Goal: Task Accomplishment & Management: Use online tool/utility

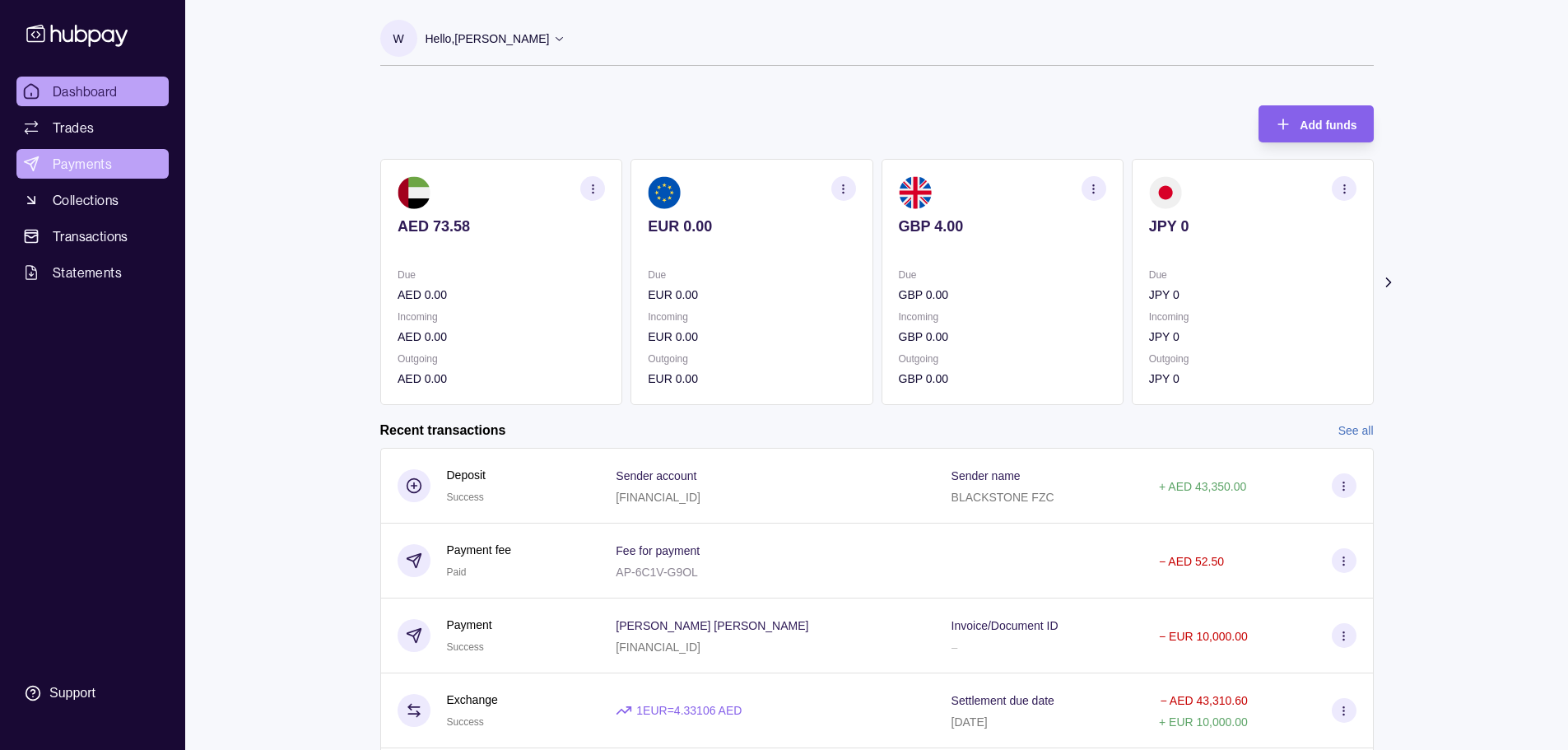
click at [99, 157] on span "Payments" at bounding box center [82, 164] width 60 height 20
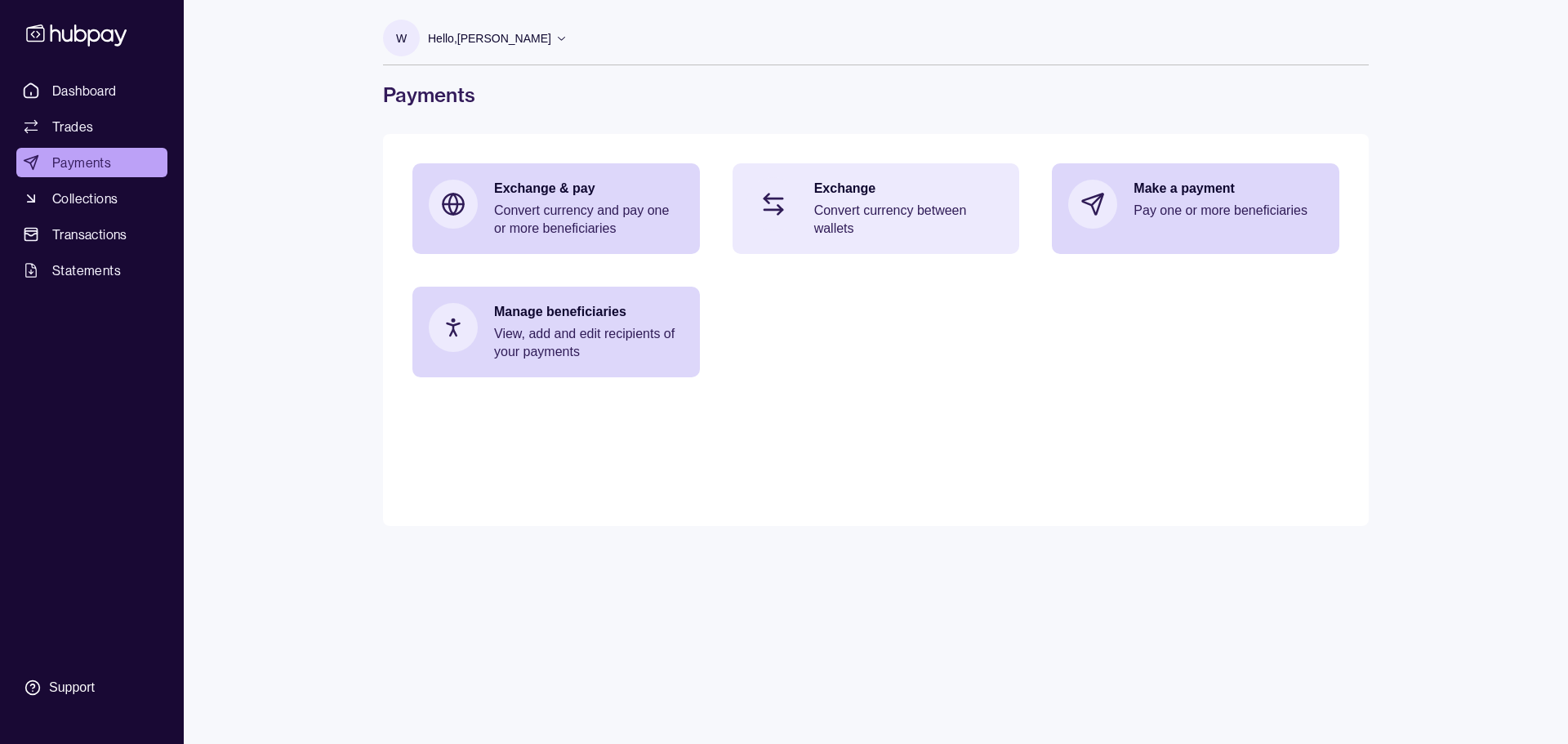
click at [869, 194] on p "Exchange" at bounding box center [908, 188] width 190 height 18
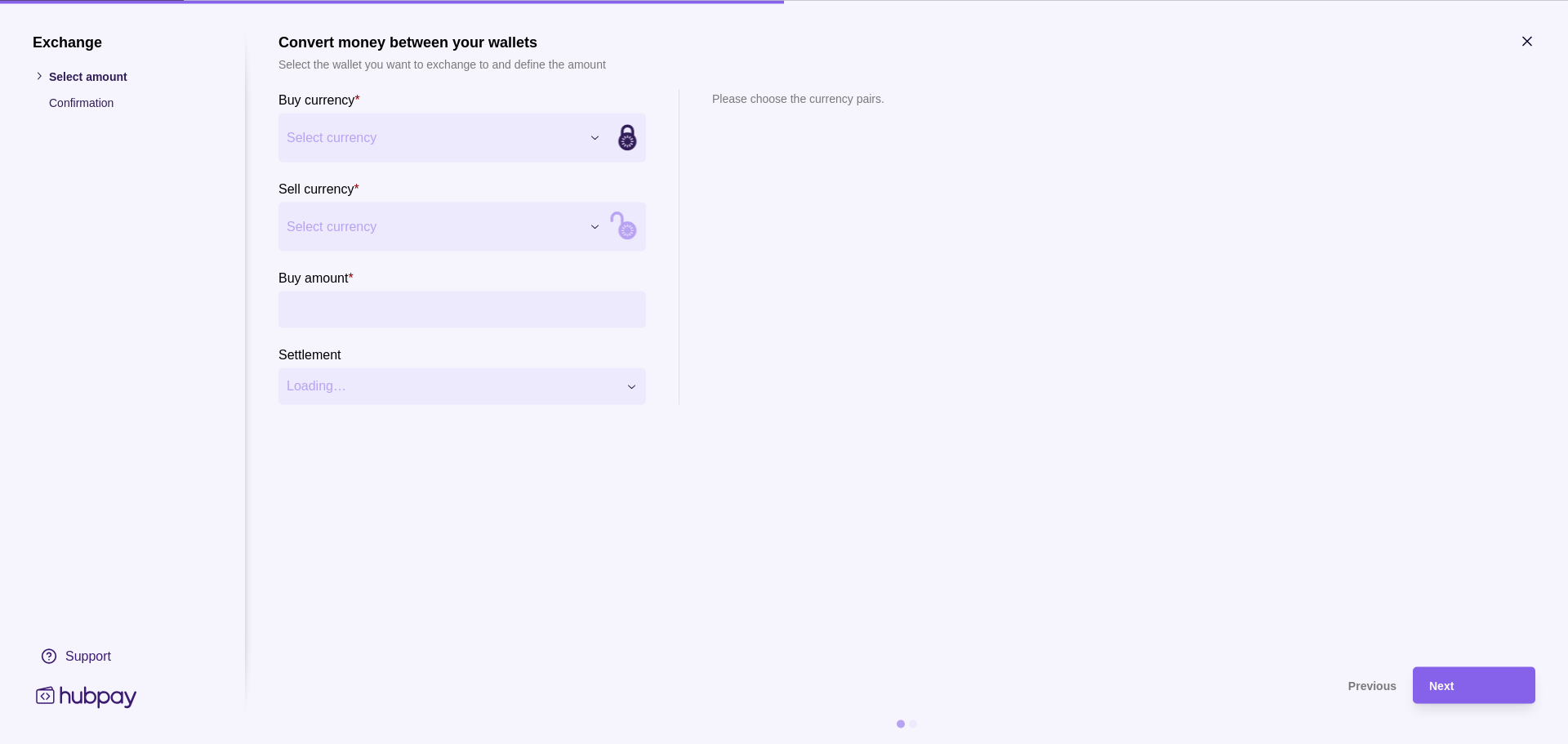
click at [463, 743] on div "Exchange Select amount Confirmation Support Convert money between your wallets …" at bounding box center [784, 744] width 1568 height 0
click at [389, 743] on div "Exchange Select amount Confirmation Support Convert money between your wallets …" at bounding box center [784, 744] width 1568 height 0
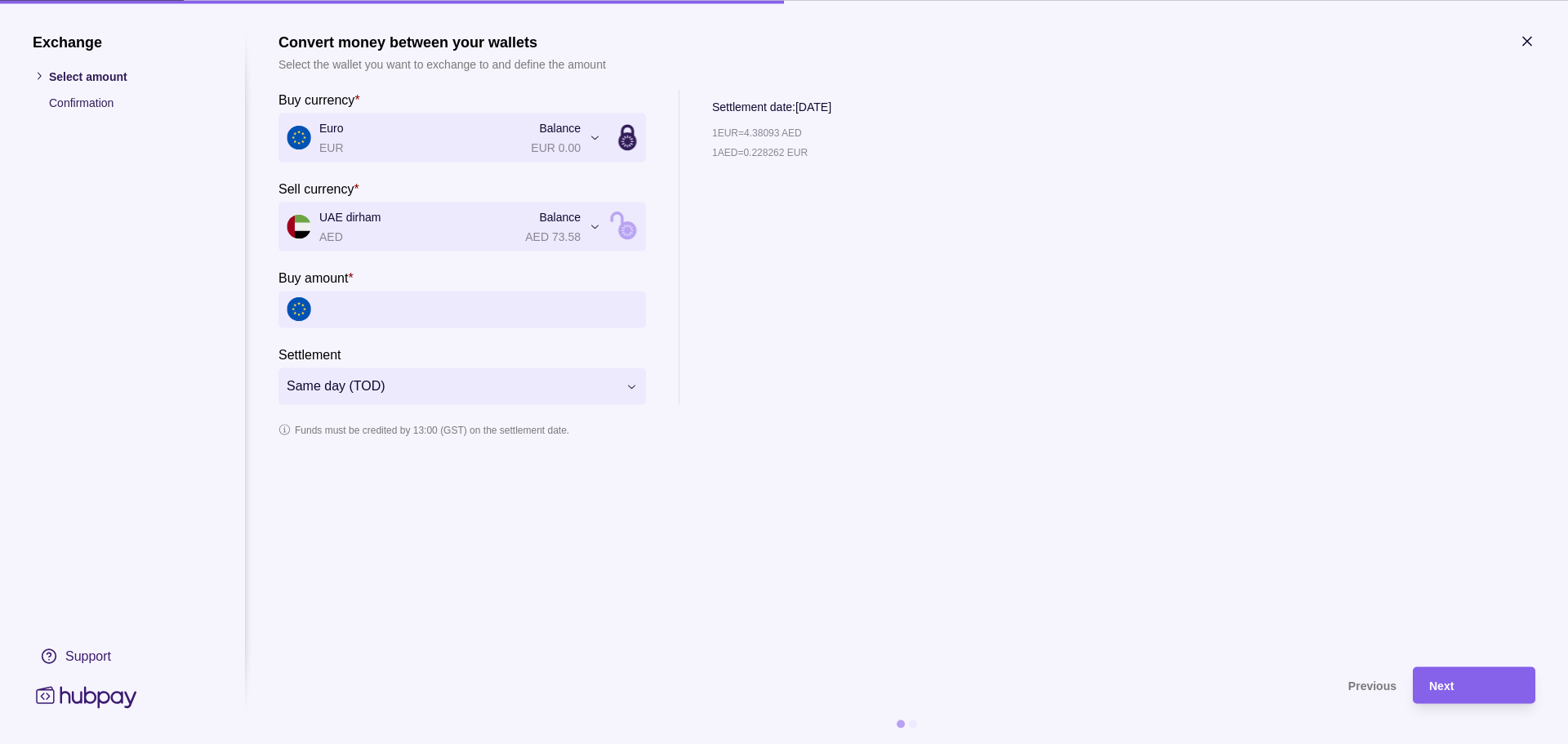
click at [1525, 38] on icon "button" at bounding box center [1527, 41] width 8 height 8
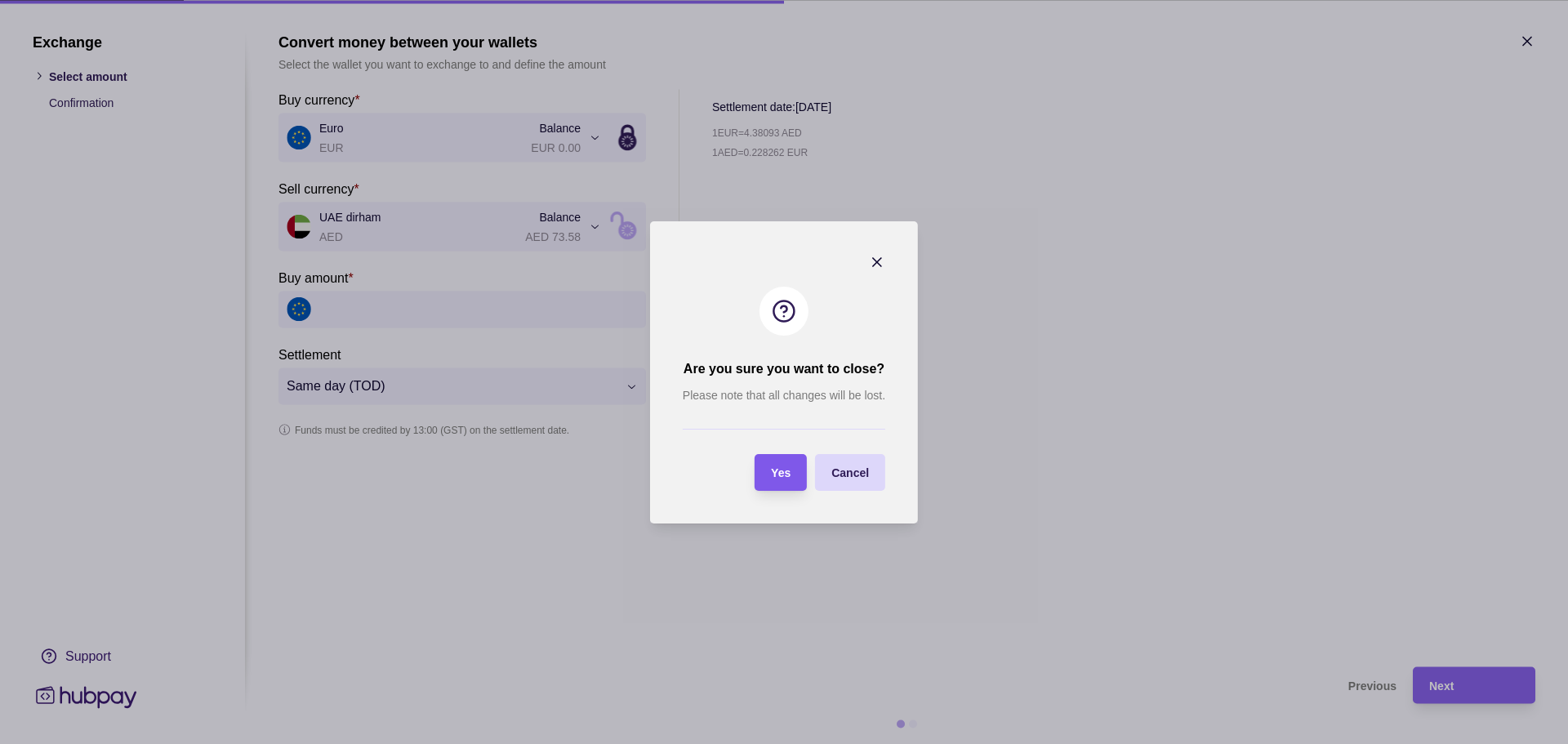
click at [776, 465] on div "Yes" at bounding box center [780, 471] width 19 height 19
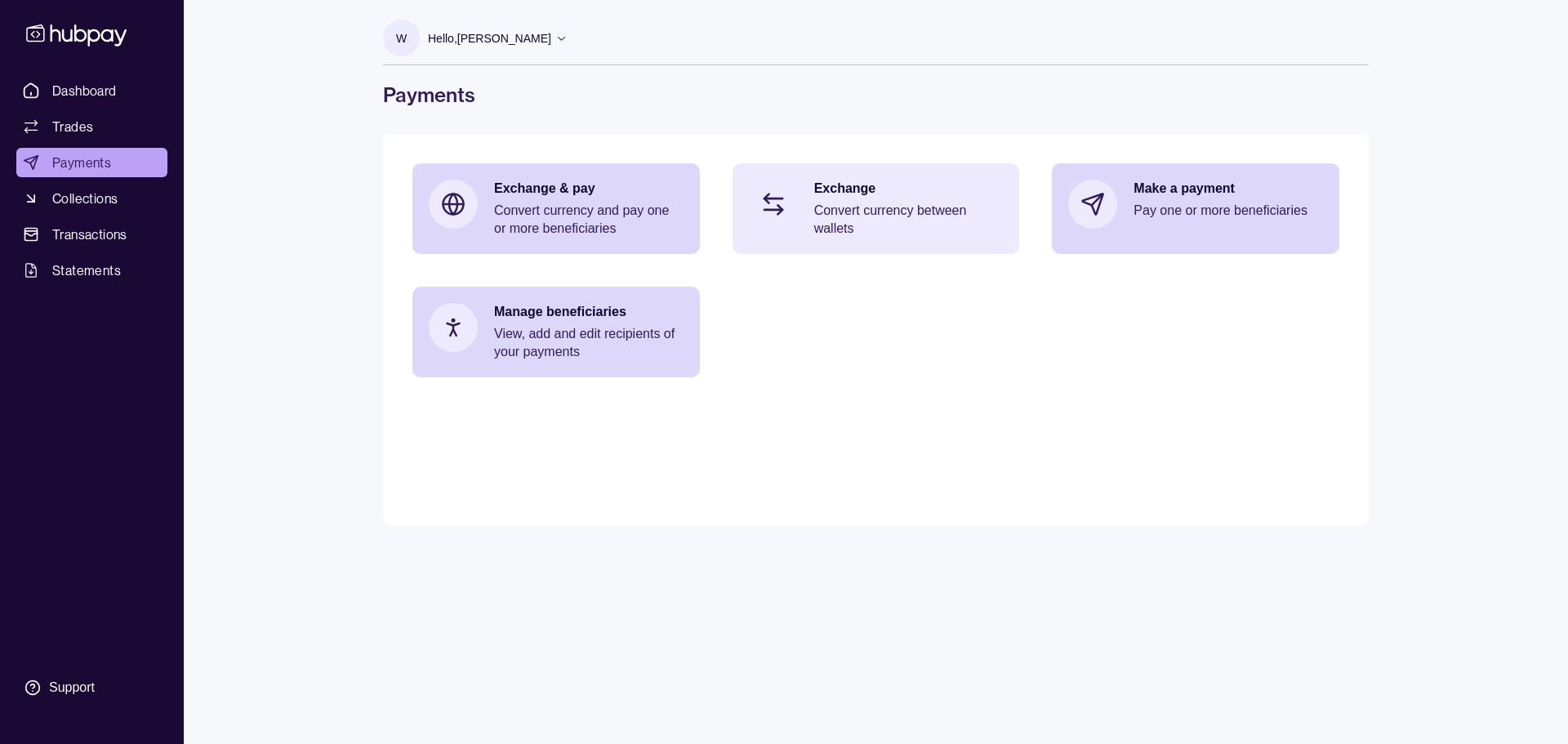
click at [833, 190] on p "Exchange" at bounding box center [908, 188] width 190 height 18
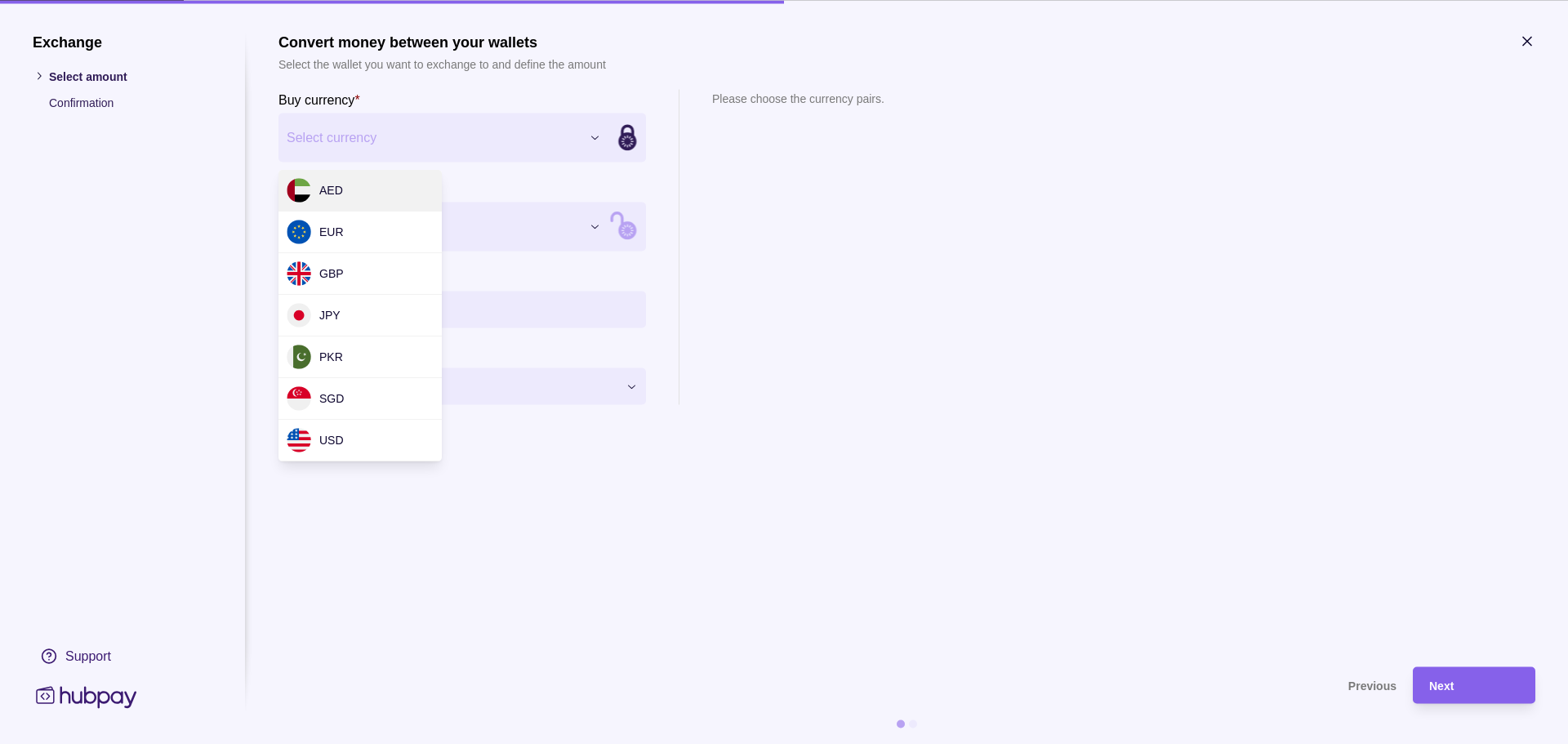
click at [435, 743] on div "Exchange Select amount Confirmation Support Convert money between your wallets …" at bounding box center [784, 744] width 1568 height 0
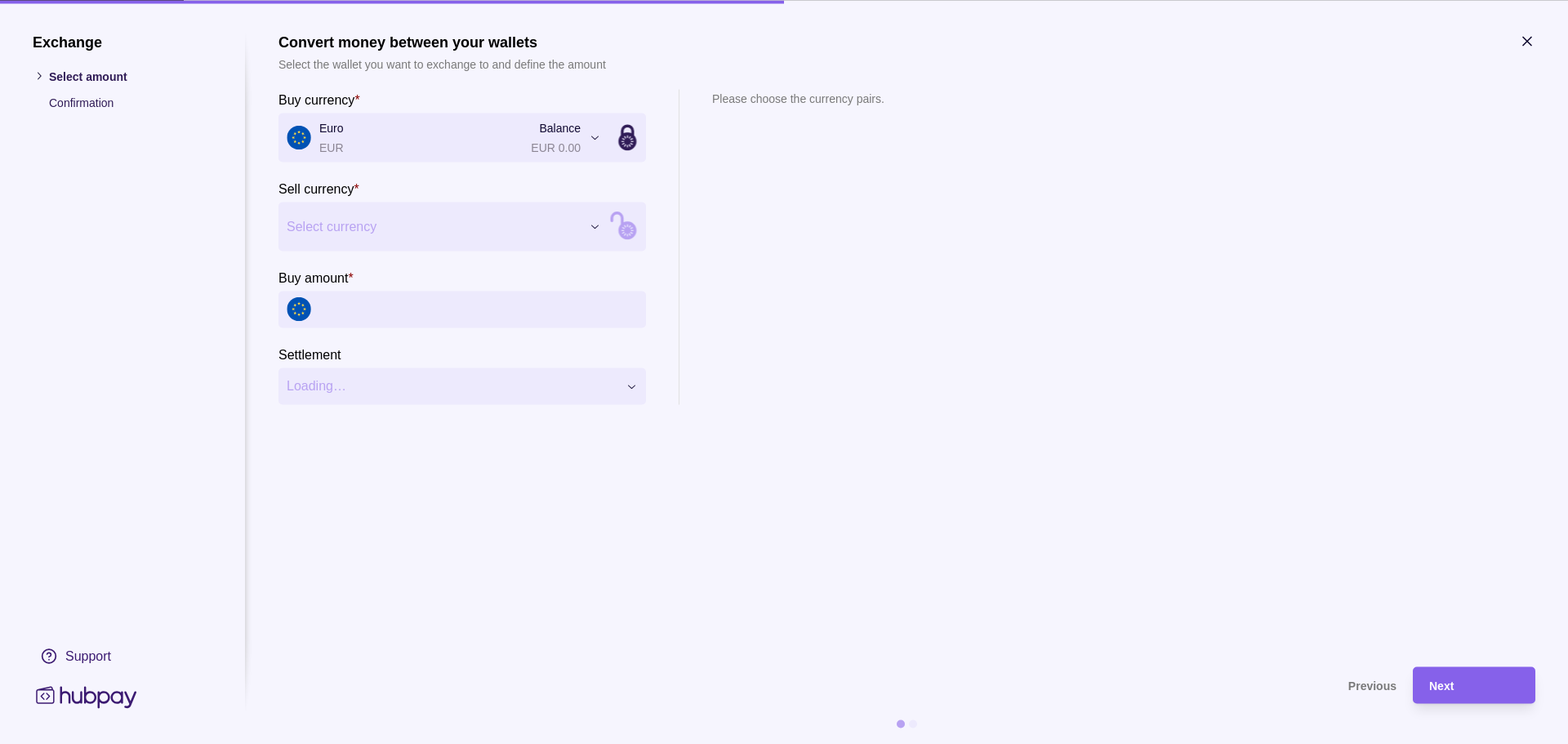
click at [359, 743] on div "Exchange Select amount Confirmation Support Convert money between your wallets …" at bounding box center [784, 744] width 1568 height 0
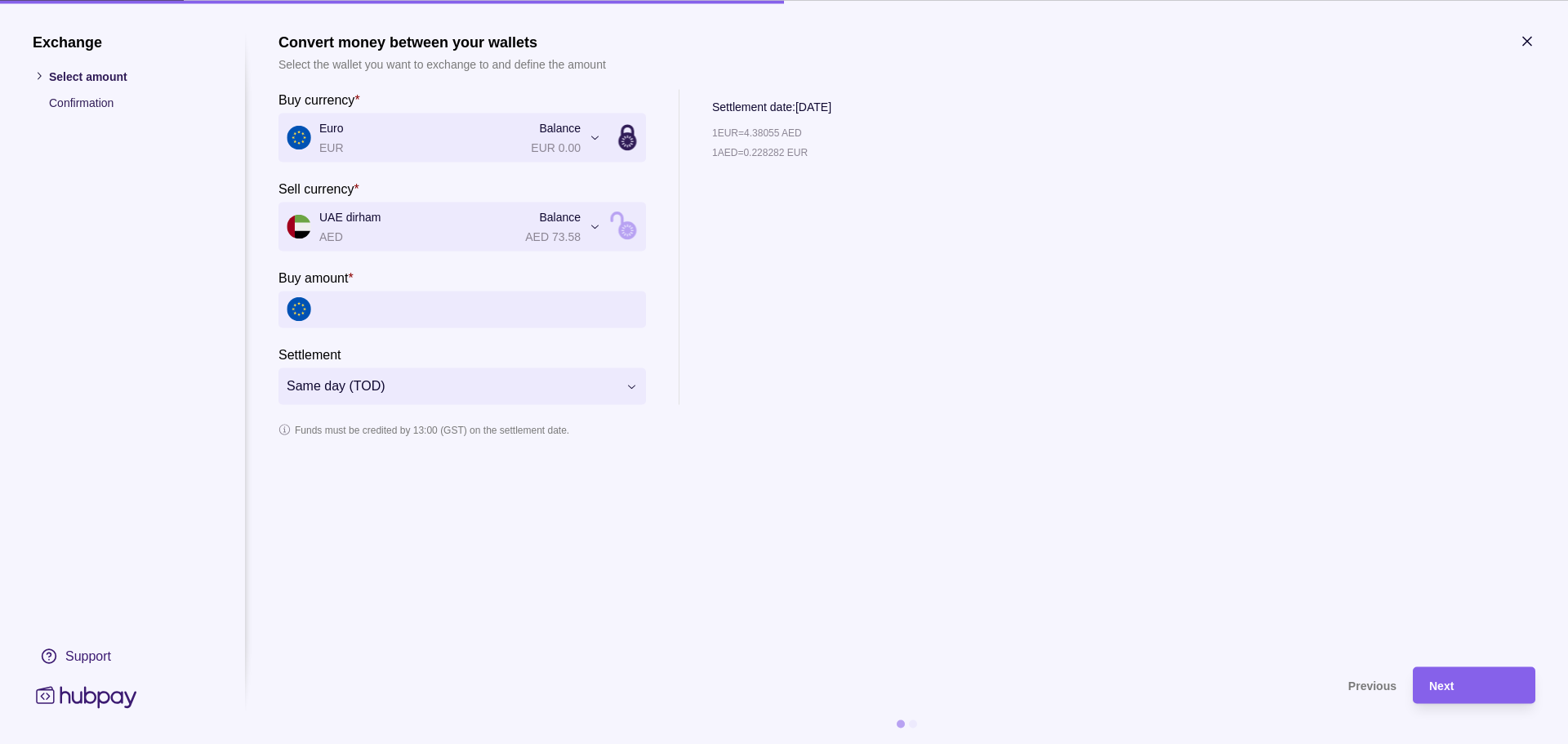
click at [1517, 40] on header "Convert money between your wallets Select the wallet you want to exchange to an…" at bounding box center [906, 52] width 1256 height 40
